Goal: Information Seeking & Learning: Learn about a topic

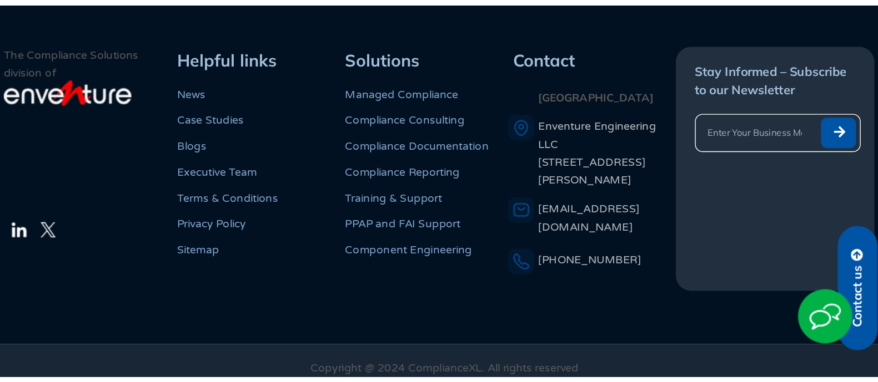
scroll to position [1497, 0]
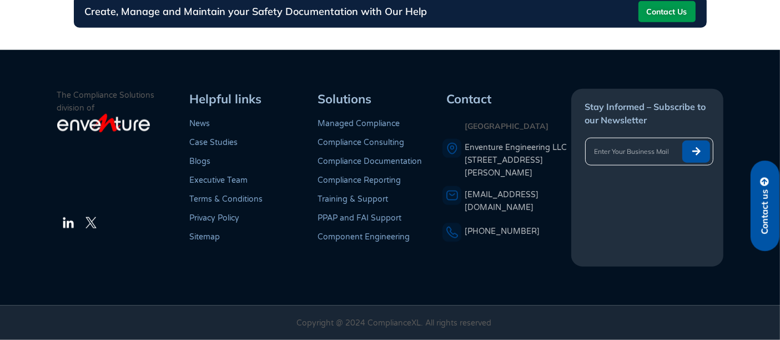
scroll to position [1155, 0]
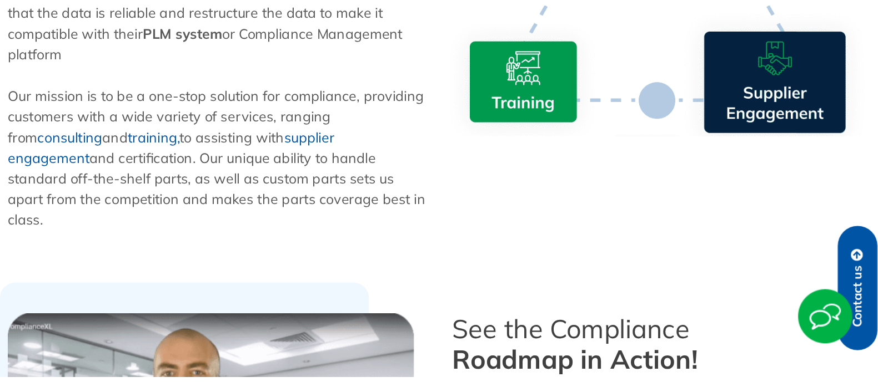
scroll to position [993, 0]
